Goal: Transaction & Acquisition: Purchase product/service

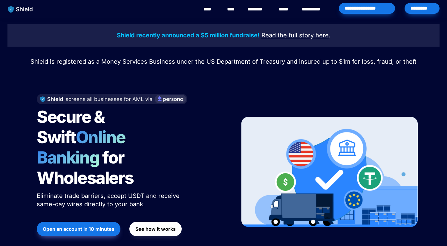
click at [417, 5] on div "*********" at bounding box center [422, 8] width 35 height 11
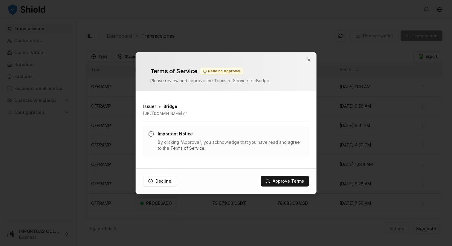
click at [177, 148] on link "Terms of Service" at bounding box center [187, 148] width 34 height 5
click at [284, 182] on button "Approve Terms" at bounding box center [285, 181] width 48 height 11
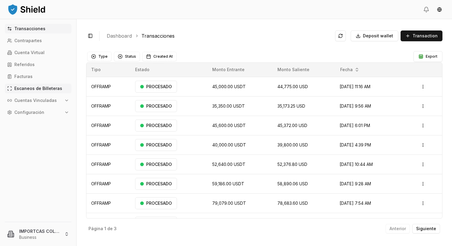
click at [36, 89] on p "Escaneos de Billeteras" at bounding box center [38, 88] width 48 height 4
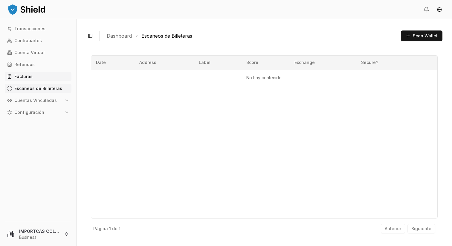
click at [35, 78] on link "Facturas" at bounding box center [38, 77] width 67 height 10
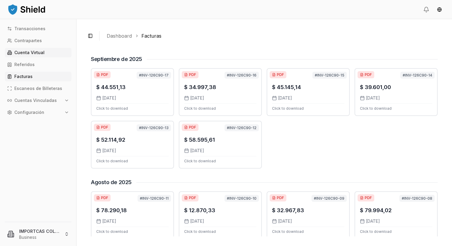
click at [28, 55] on p "Cuenta Virtual" at bounding box center [29, 53] width 30 height 4
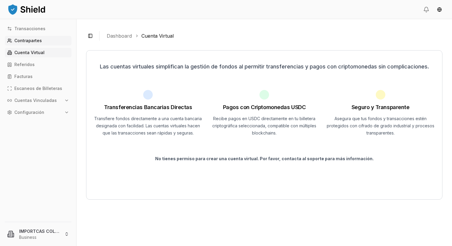
click at [28, 37] on link "Contrapartes" at bounding box center [38, 41] width 67 height 10
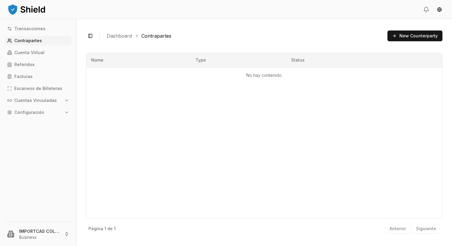
click at [42, 101] on p "Cuentas Vinculadas" at bounding box center [35, 100] width 42 height 4
click at [34, 111] on link "Billeteras" at bounding box center [39, 111] width 52 height 10
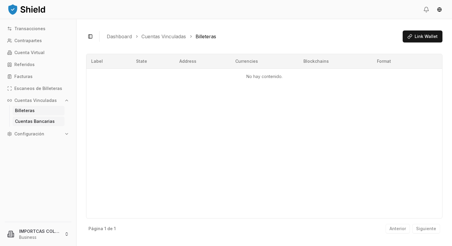
click at [32, 121] on p "Cuentas Bancarias" at bounding box center [35, 121] width 40 height 4
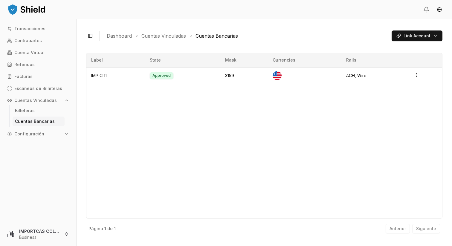
click at [37, 101] on p "Cuentas Vinculadas" at bounding box center [35, 100] width 42 height 4
click at [29, 29] on p "Transacciones" at bounding box center [29, 29] width 31 height 4
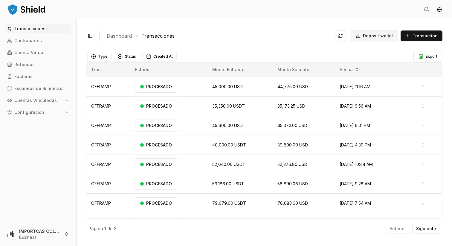
click at [364, 32] on button "Deposit wallet" at bounding box center [375, 36] width 48 height 11
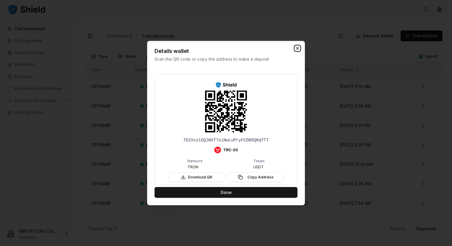
click at [297, 47] on icon "button" at bounding box center [297, 48] width 5 height 5
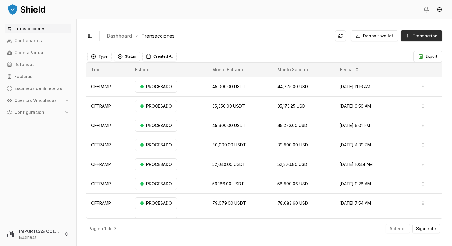
click at [415, 37] on span "Transaction" at bounding box center [425, 36] width 25 height 6
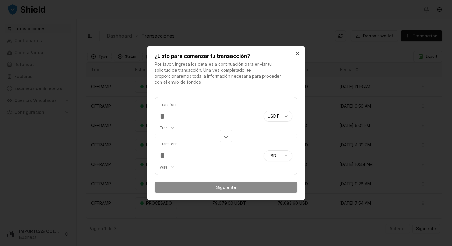
click at [169, 130] on div "Transferir Tron ******** ******** **** *******" at bounding box center [209, 117] width 99 height 38
click at [169, 130] on body "Transacciones Contrapartes Cuenta Virtual Referidos Facturas Escaneos de Billet…" at bounding box center [226, 123] width 452 height 246
select select "********"
click at [179, 117] on input "number" at bounding box center [209, 116] width 99 height 11
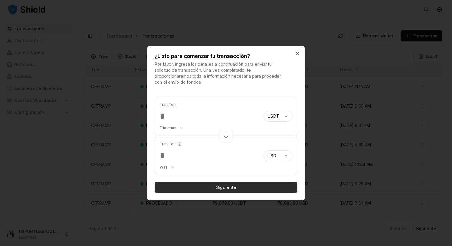
type input "*****"
click at [224, 185] on button "Siguiente" at bounding box center [226, 187] width 143 height 11
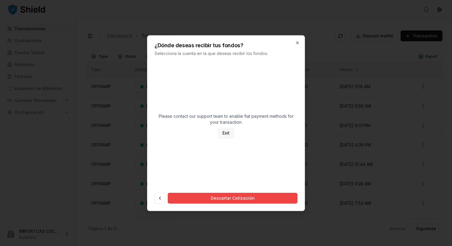
click at [227, 135] on button "Exit" at bounding box center [226, 133] width 17 height 11
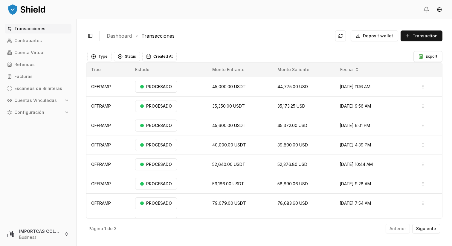
click at [44, 30] on link "Transacciones" at bounding box center [38, 29] width 67 height 10
